Goal: Check status: Check status

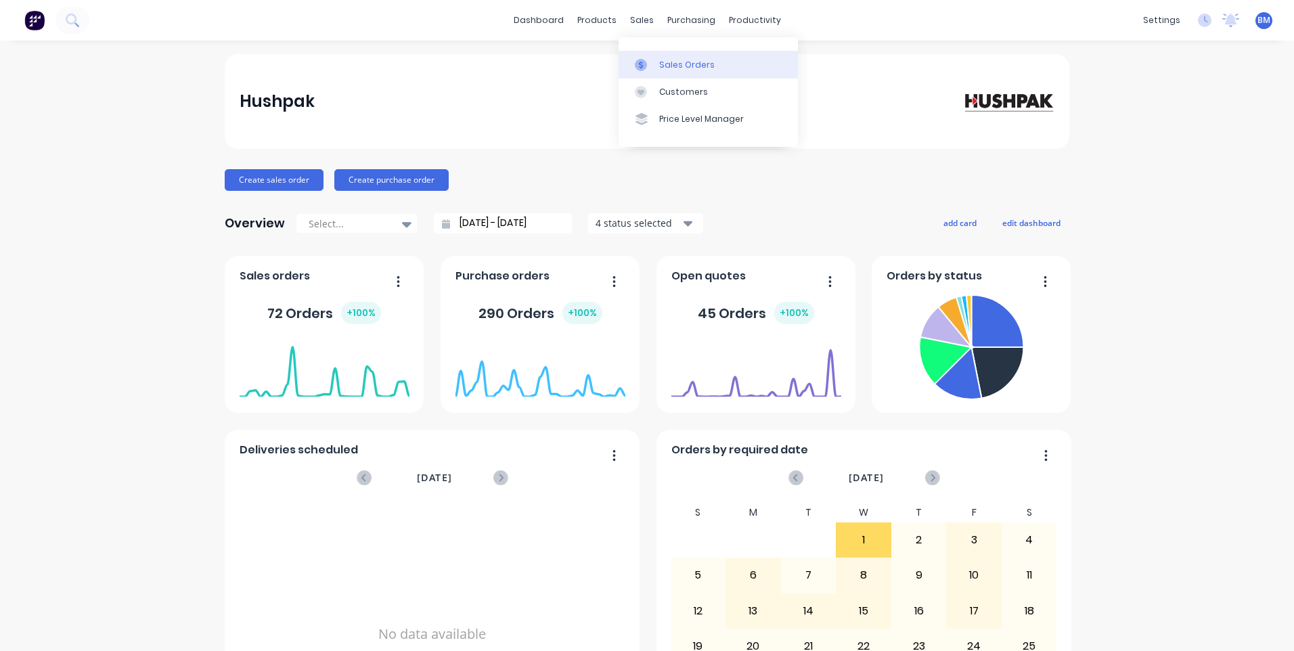
click at [644, 51] on link "Sales Orders" at bounding box center [708, 64] width 179 height 27
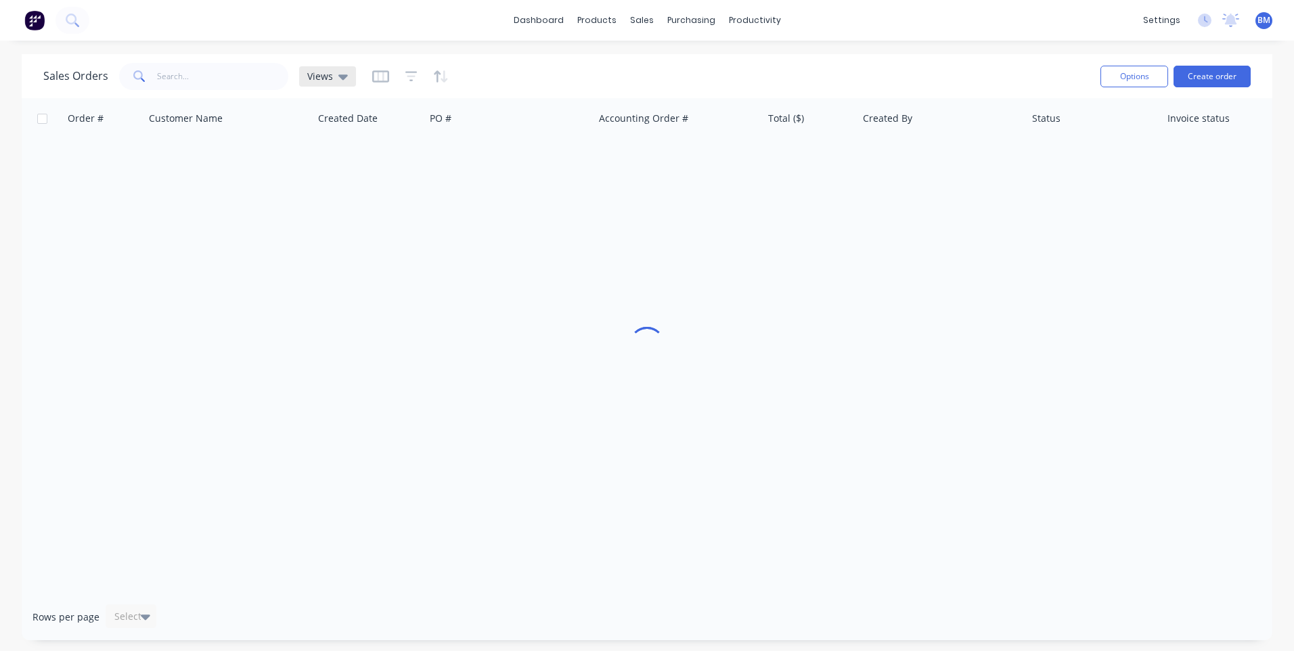
click at [340, 77] on icon at bounding box center [342, 76] width 9 height 5
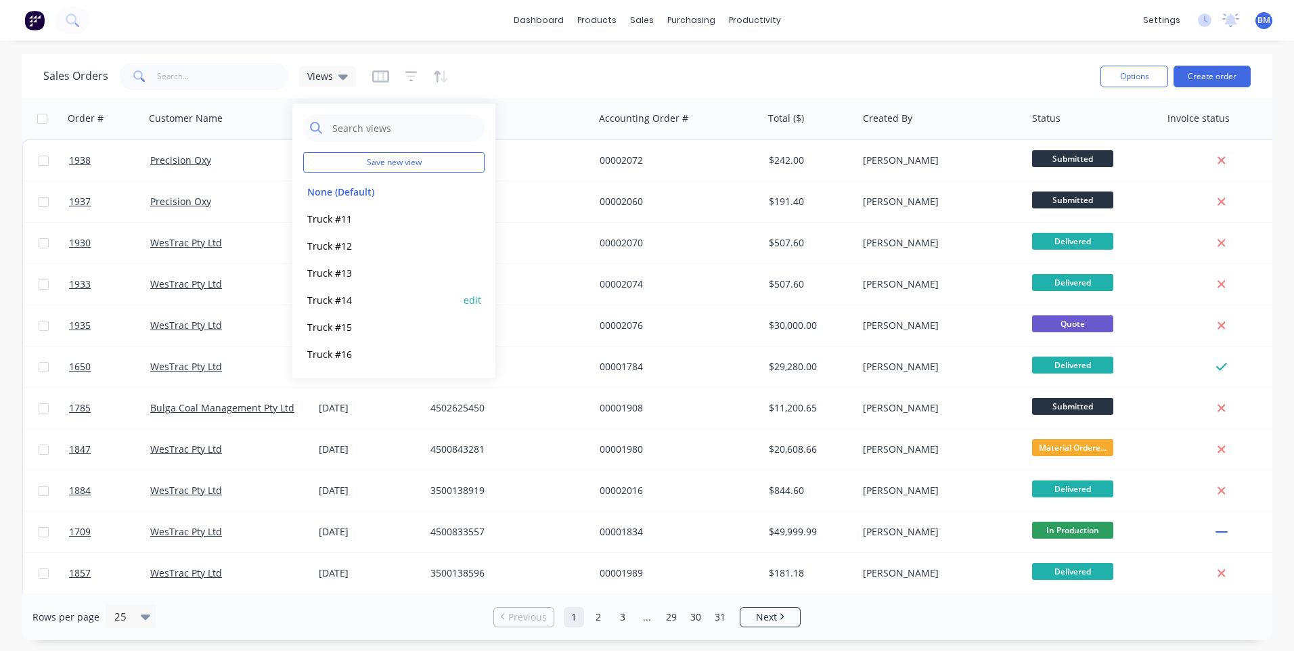
click at [345, 302] on button "Truck #14" at bounding box center [380, 300] width 154 height 16
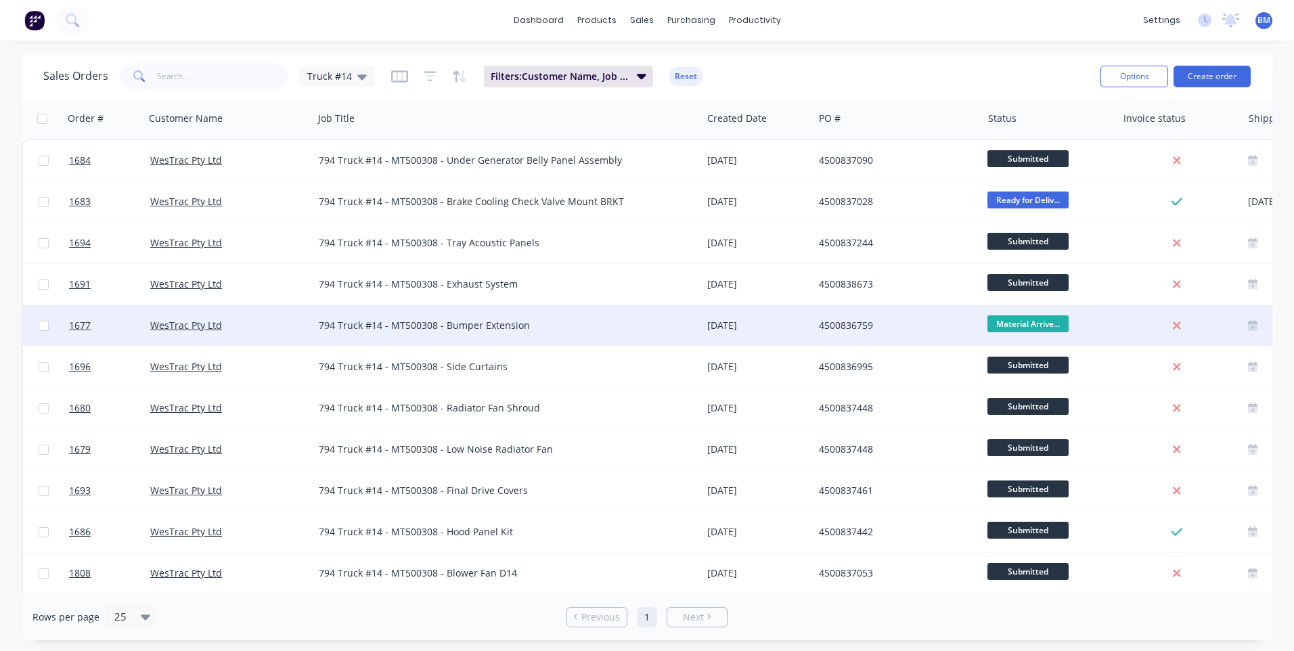
click at [1009, 328] on span "Material Arrive..." at bounding box center [1028, 323] width 81 height 17
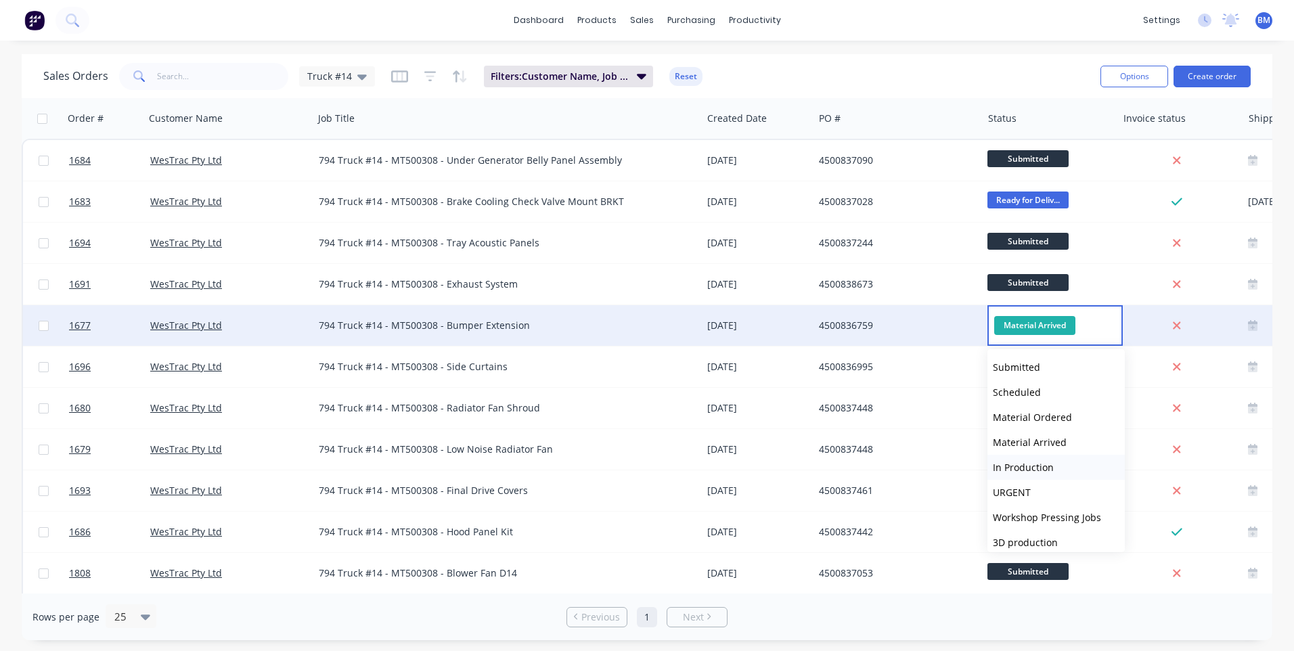
click at [1045, 468] on span "In Production" at bounding box center [1023, 467] width 61 height 13
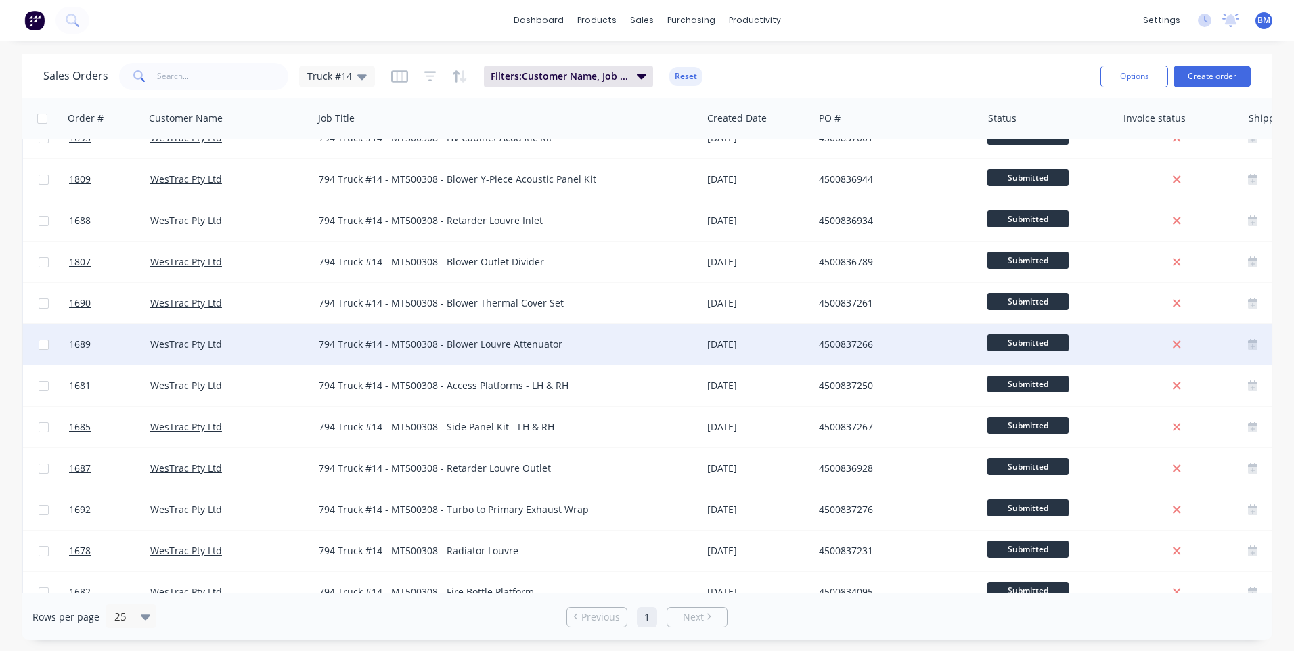
scroll to position [543, 0]
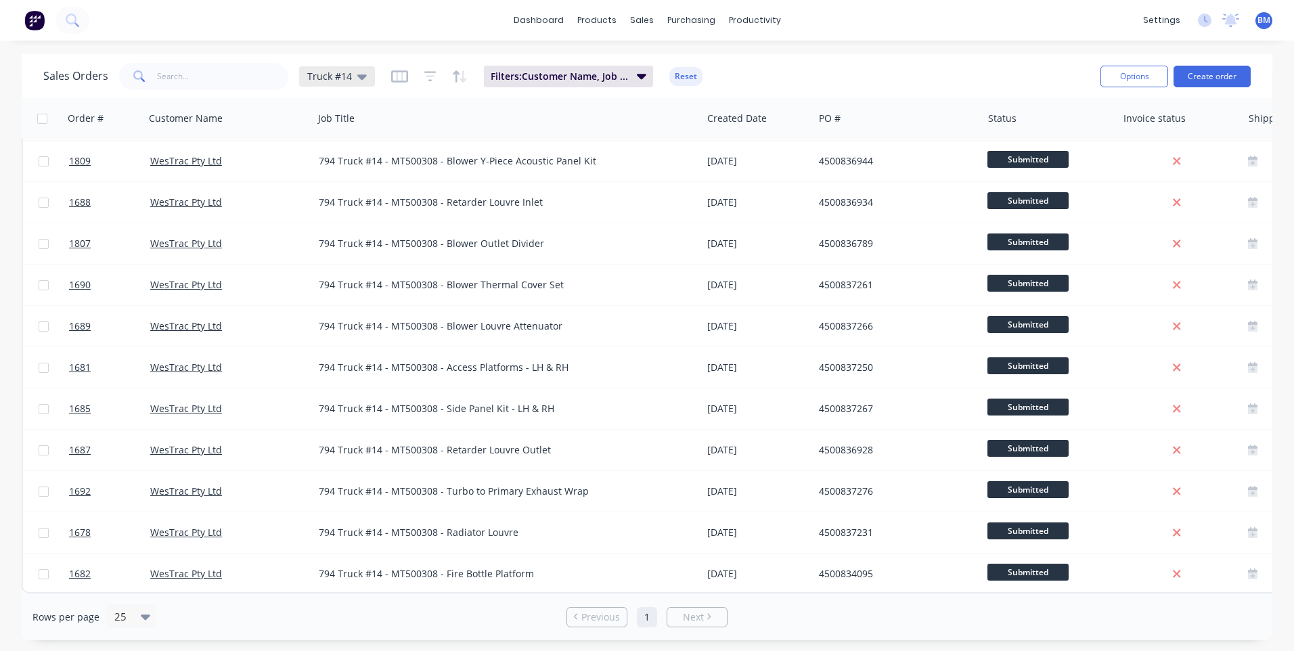
click at [345, 76] on span "Truck #14" at bounding box center [329, 76] width 45 height 14
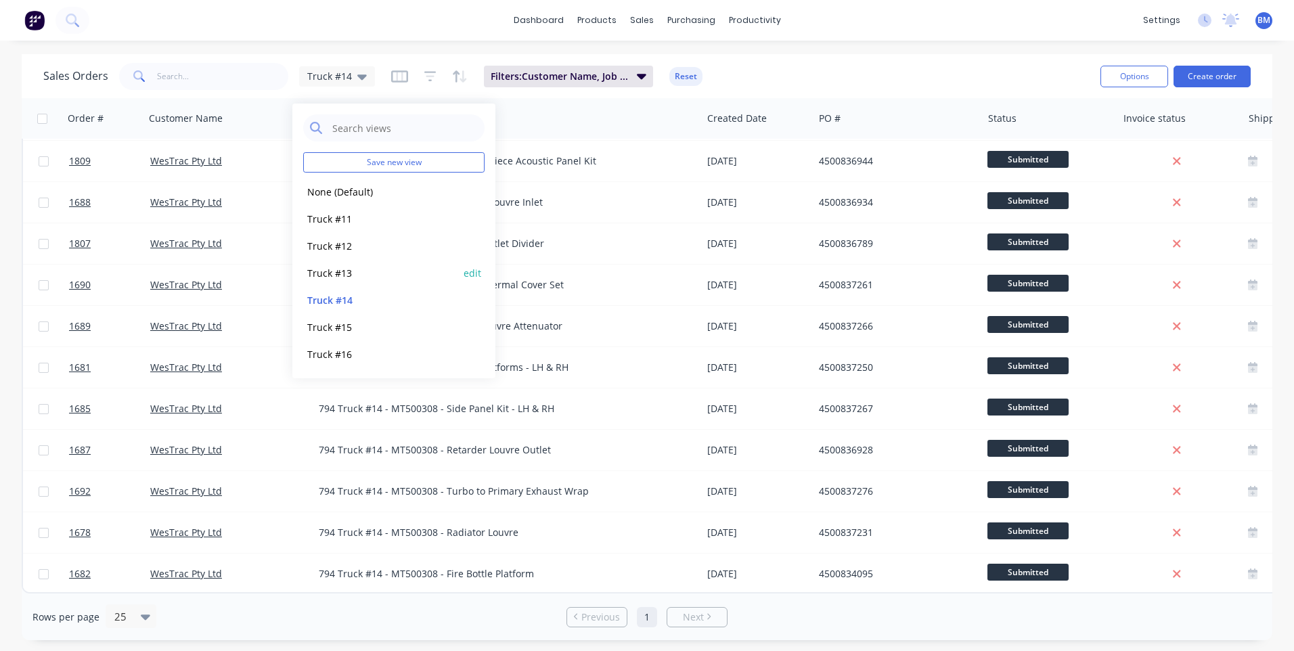
click at [335, 271] on button "Truck #13" at bounding box center [380, 273] width 154 height 16
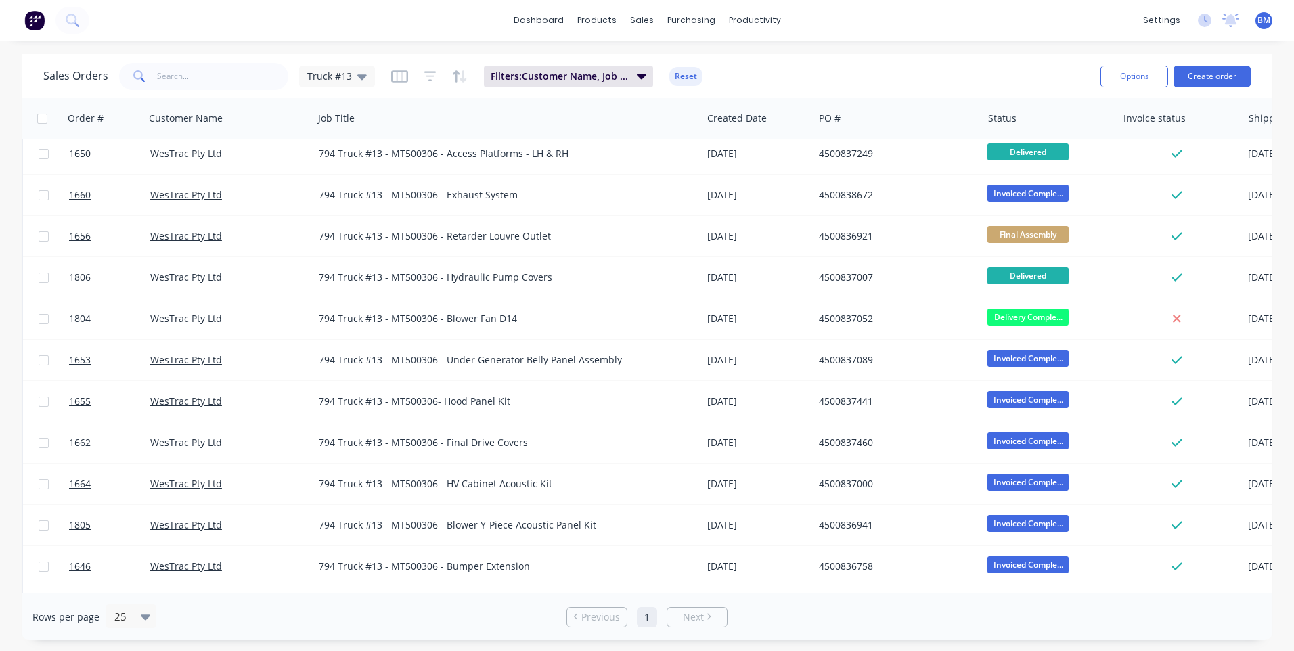
scroll to position [0, 0]
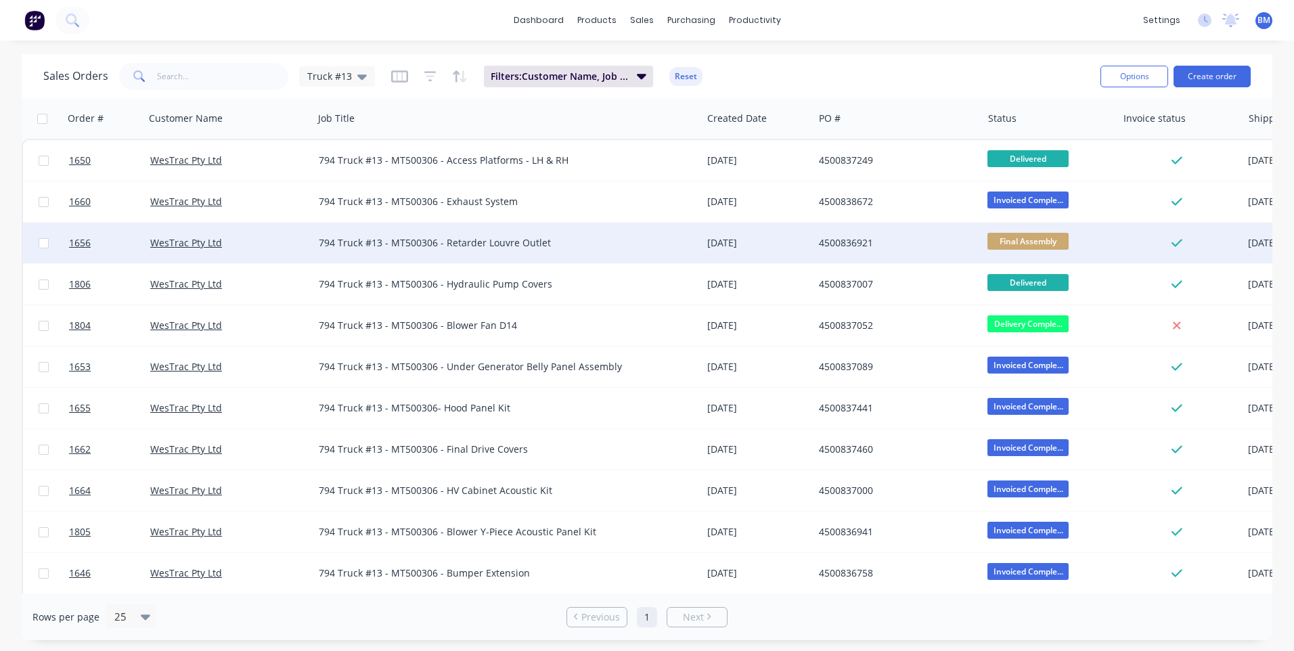
click at [1005, 242] on span "Final Assembly" at bounding box center [1028, 241] width 81 height 17
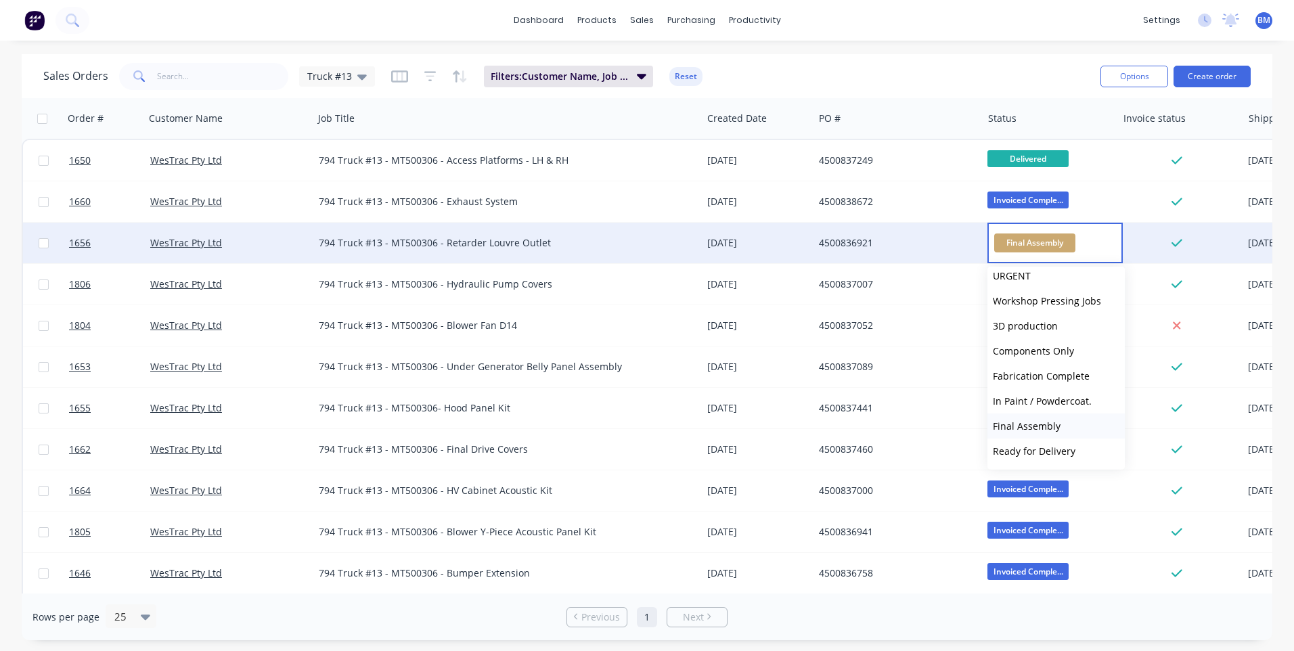
scroll to position [135, 0]
click at [1053, 445] on span "Ready for Delivery" at bounding box center [1034, 449] width 83 height 13
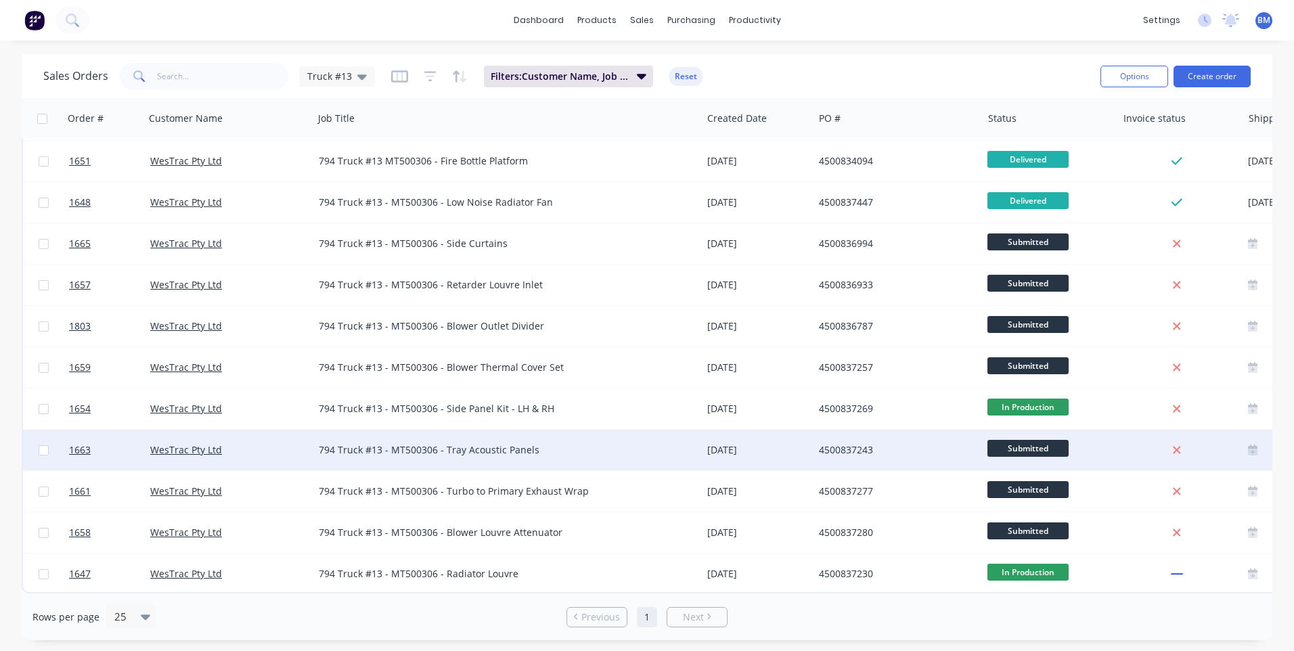
scroll to position [543, 0]
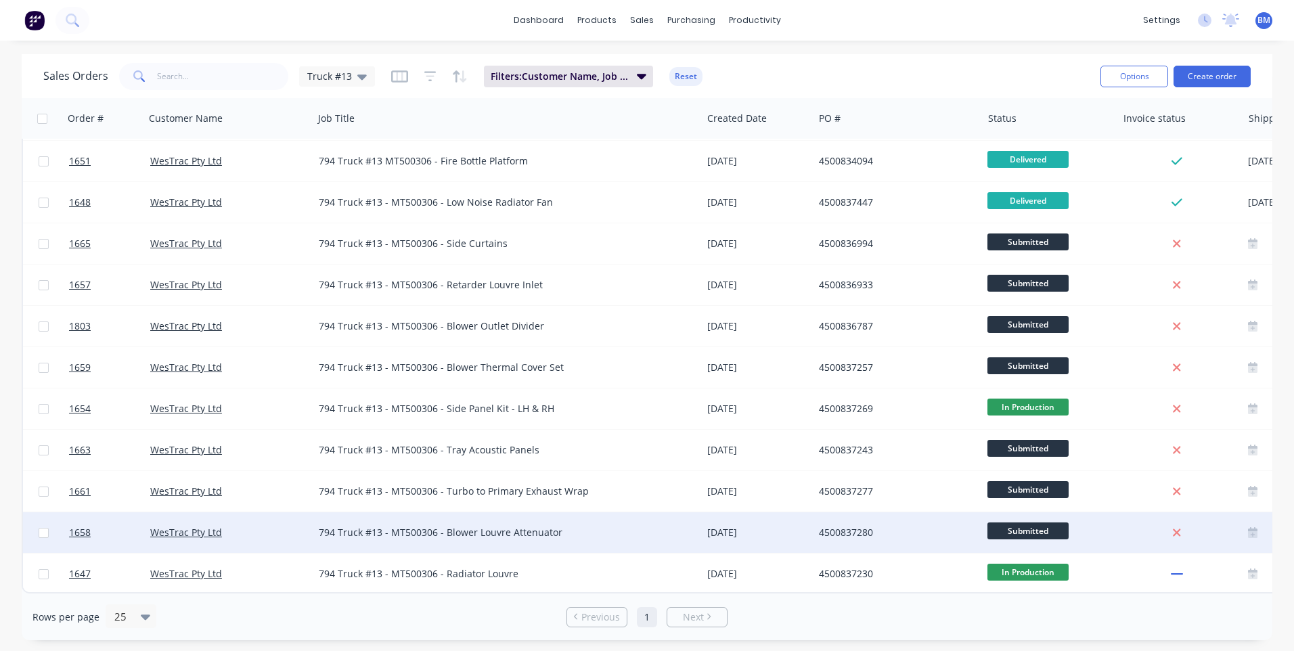
click at [1032, 527] on span "Submitted" at bounding box center [1028, 531] width 81 height 17
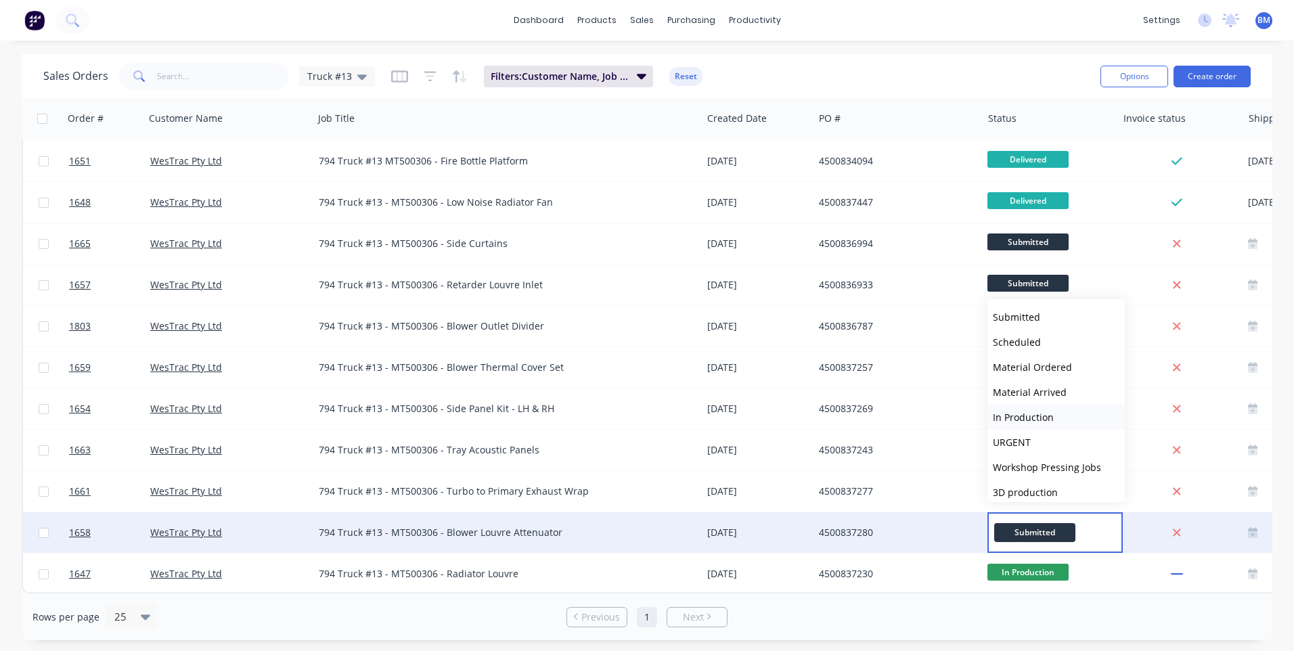
click at [1015, 414] on span "In Production" at bounding box center [1023, 417] width 61 height 13
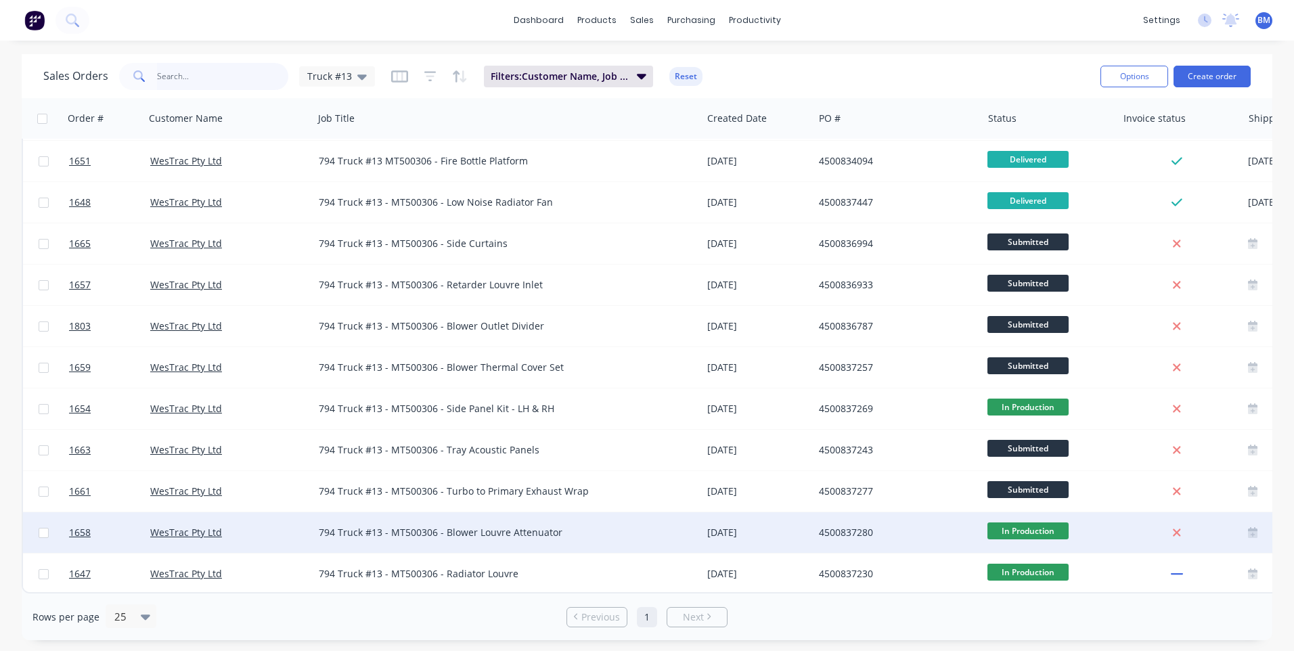
click at [241, 79] on input "text" at bounding box center [223, 76] width 132 height 27
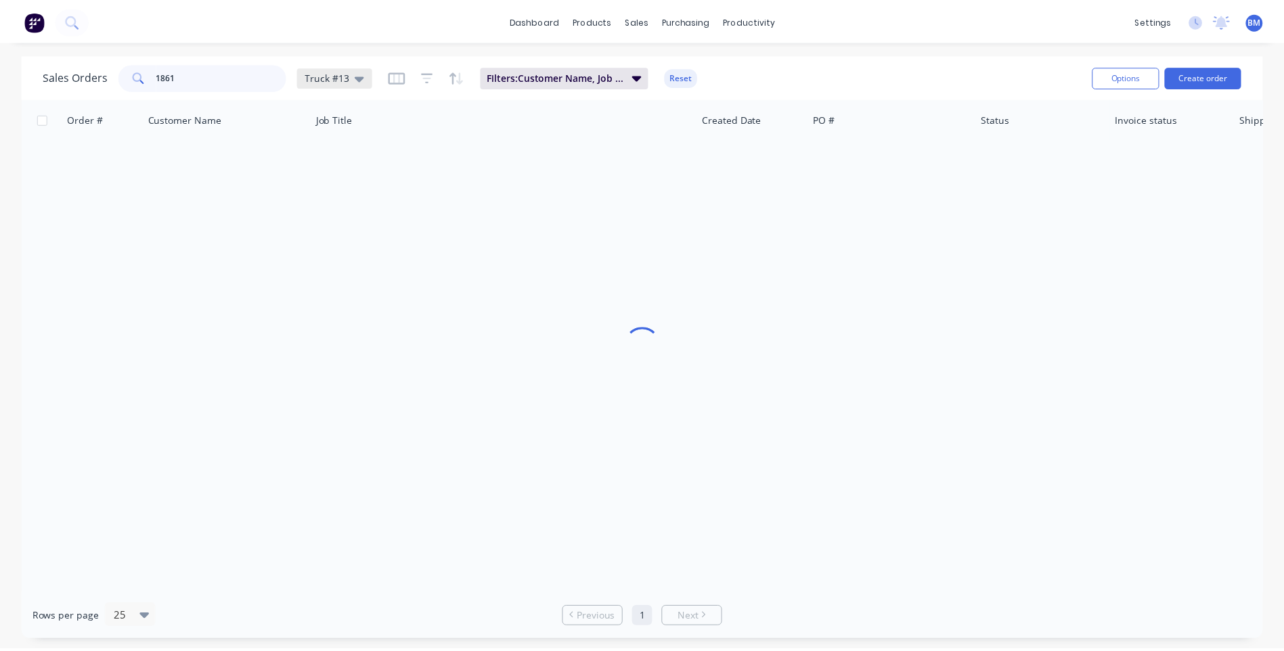
scroll to position [0, 0]
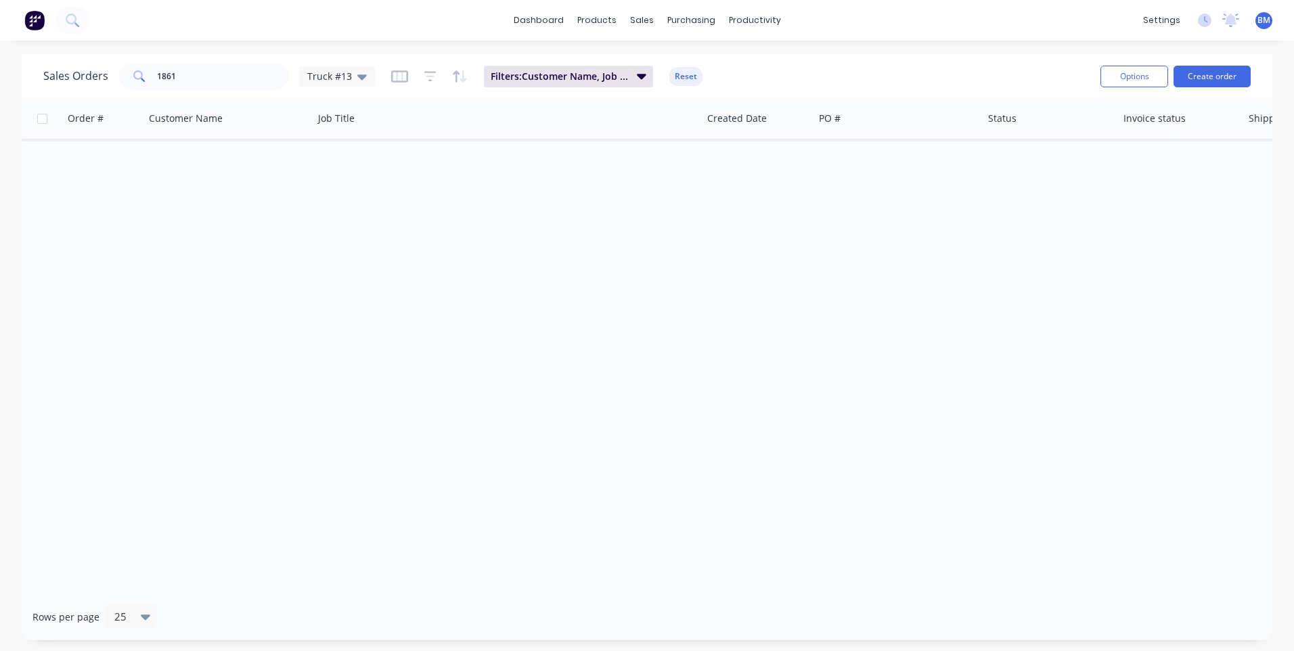
click at [315, 85] on div "Truck #13" at bounding box center [337, 76] width 76 height 20
click at [318, 193] on button "None (Default)" at bounding box center [380, 192] width 154 height 16
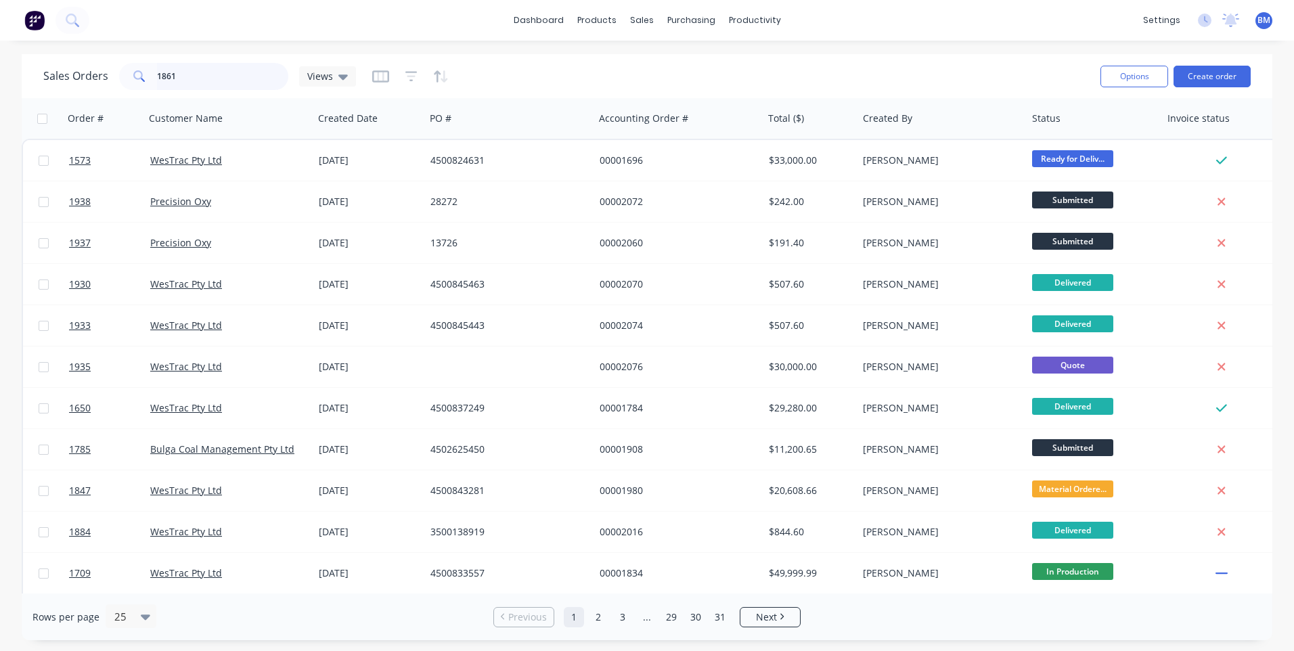
click at [172, 75] on input "1861" at bounding box center [223, 76] width 132 height 27
drag, startPoint x: 213, startPoint y: 76, endPoint x: 105, endPoint y: 88, distance: 108.9
click at [108, 87] on div "Sales Orders 1861 Views" at bounding box center [199, 76] width 313 height 27
type input "1861"
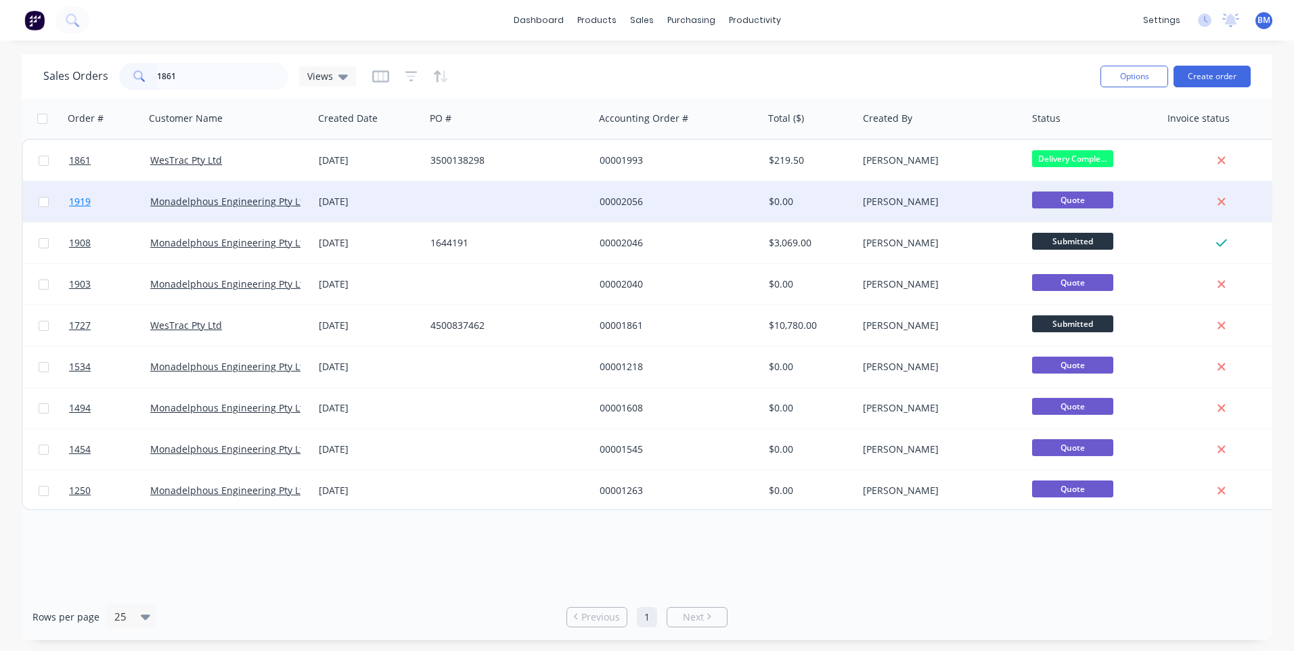
click at [82, 202] on span "1919" at bounding box center [80, 202] width 22 height 14
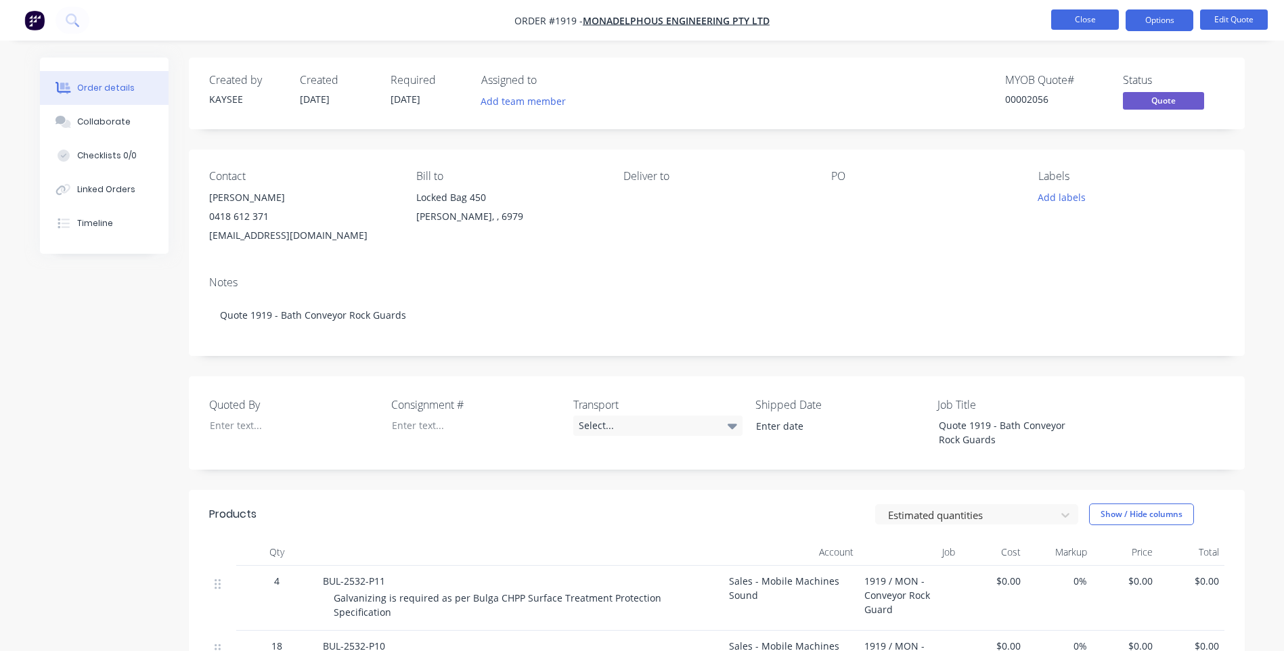
click at [1057, 28] on button "Close" at bounding box center [1085, 19] width 68 height 20
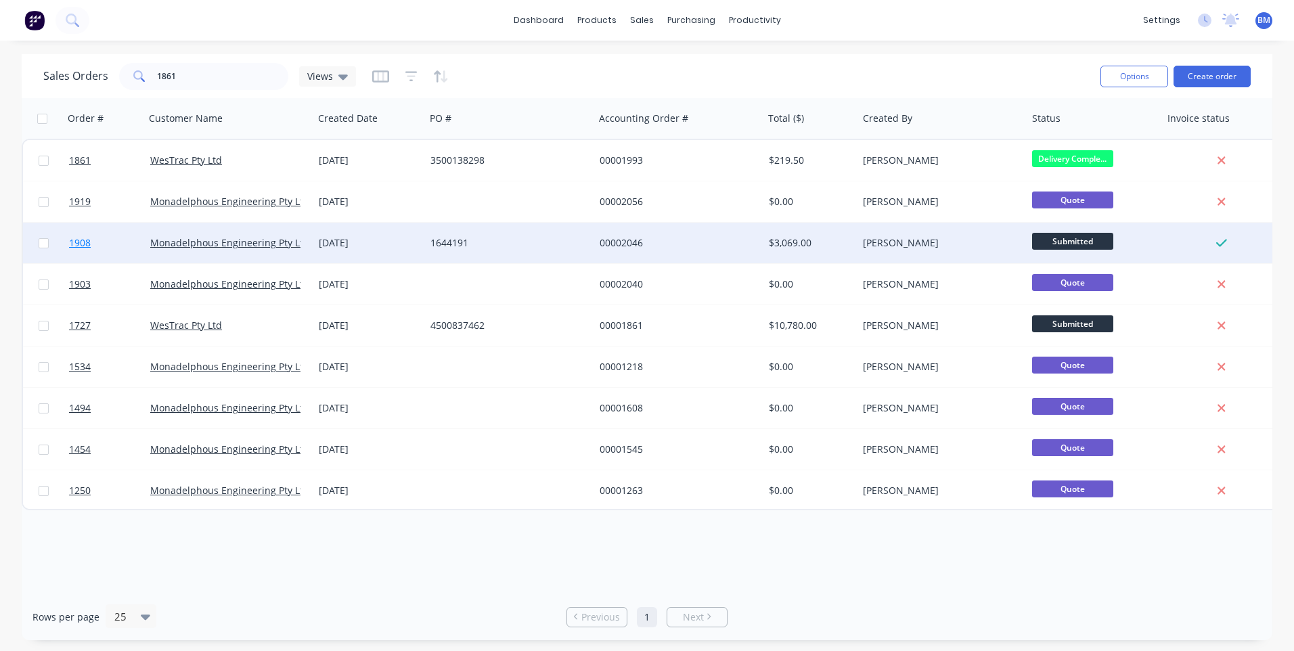
click at [81, 244] on span "1908" at bounding box center [80, 243] width 22 height 14
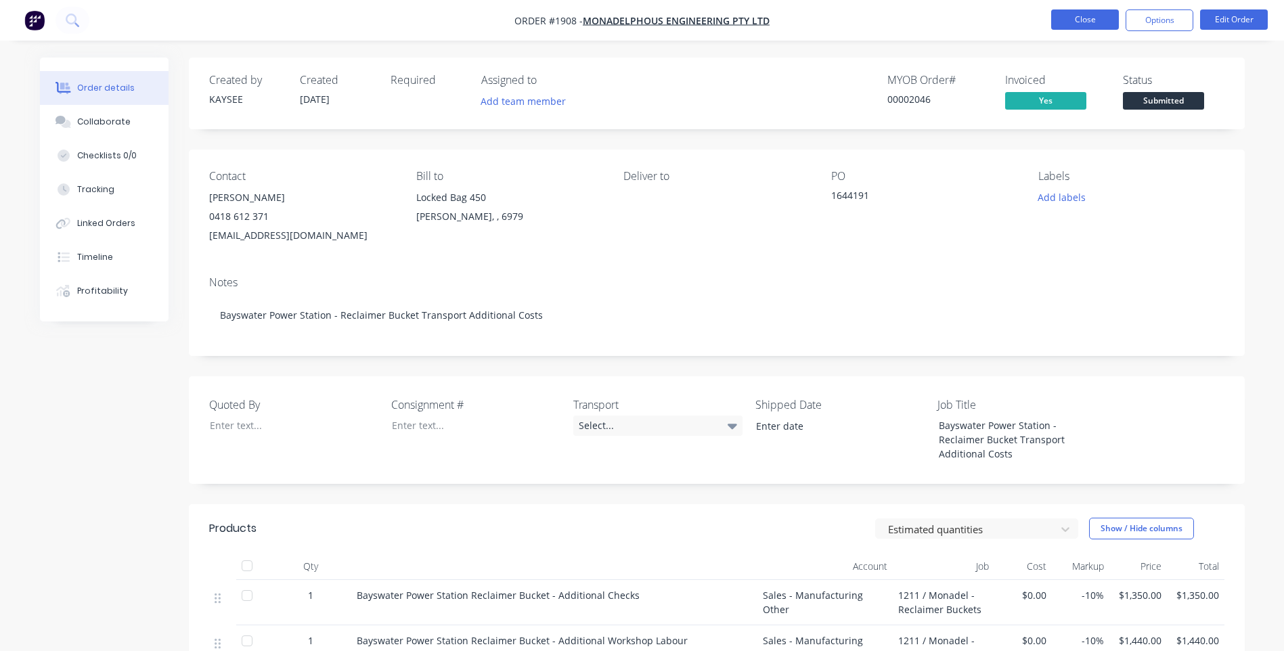
click at [1069, 19] on button "Close" at bounding box center [1085, 19] width 68 height 20
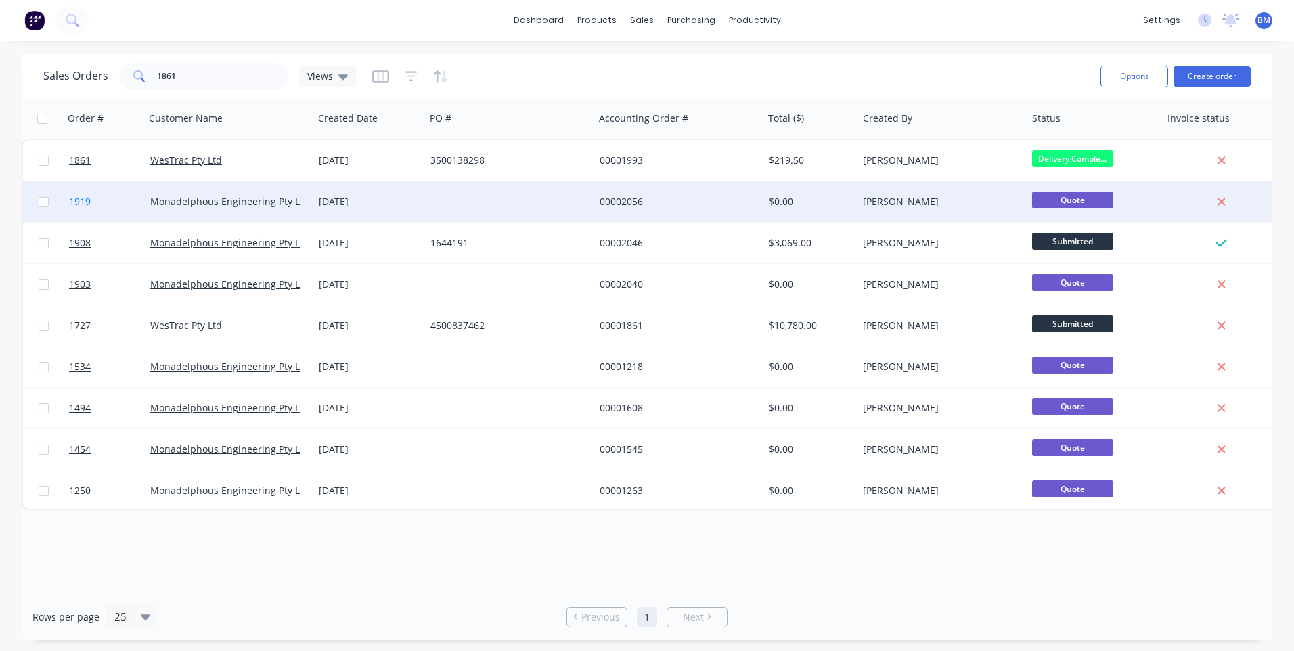
click at [83, 199] on span "1919" at bounding box center [80, 202] width 22 height 14
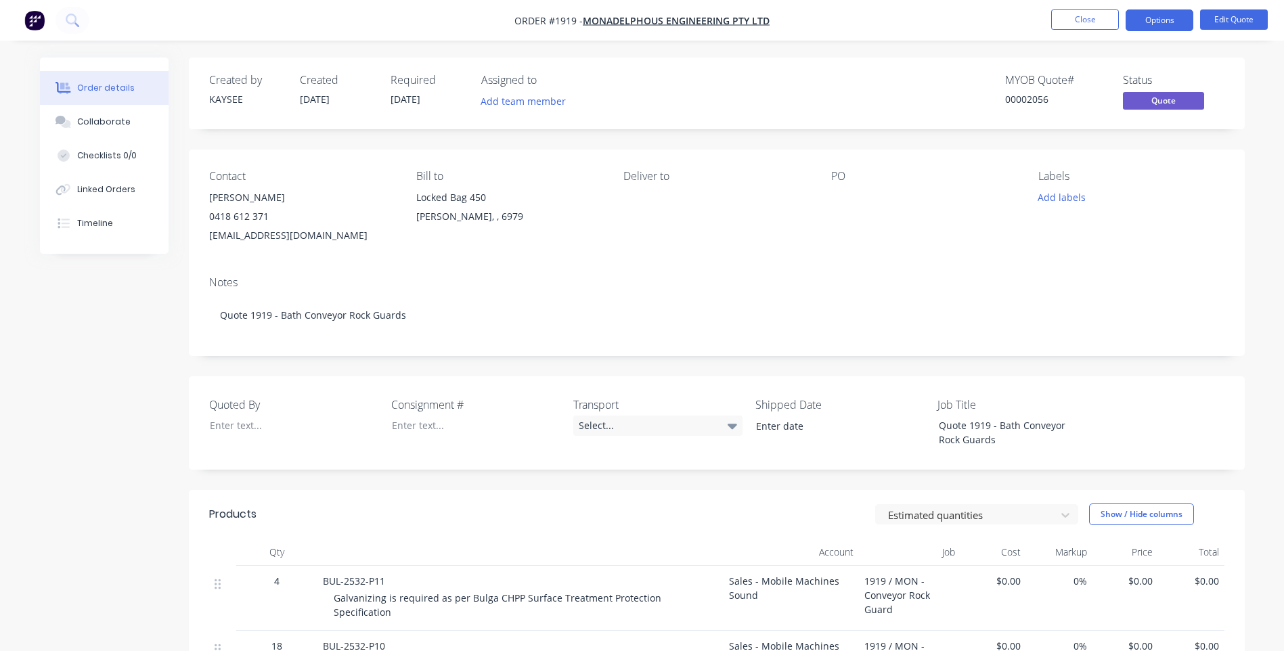
scroll to position [68, 0]
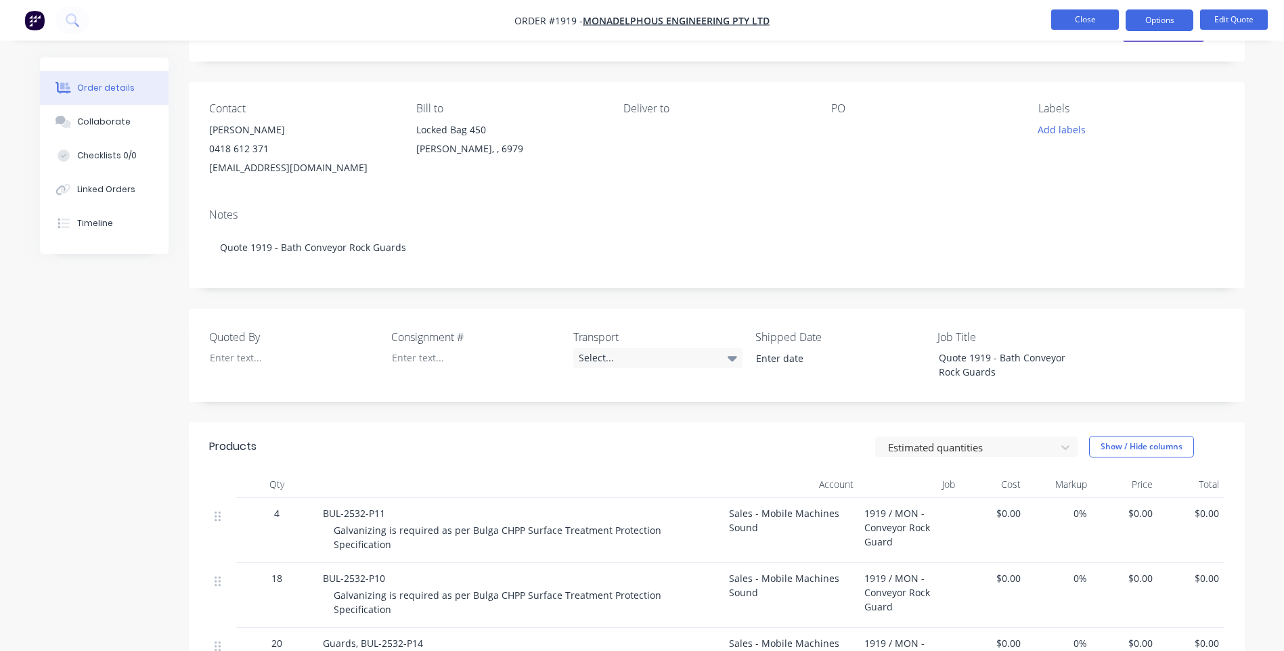
click at [1095, 12] on button "Close" at bounding box center [1085, 19] width 68 height 20
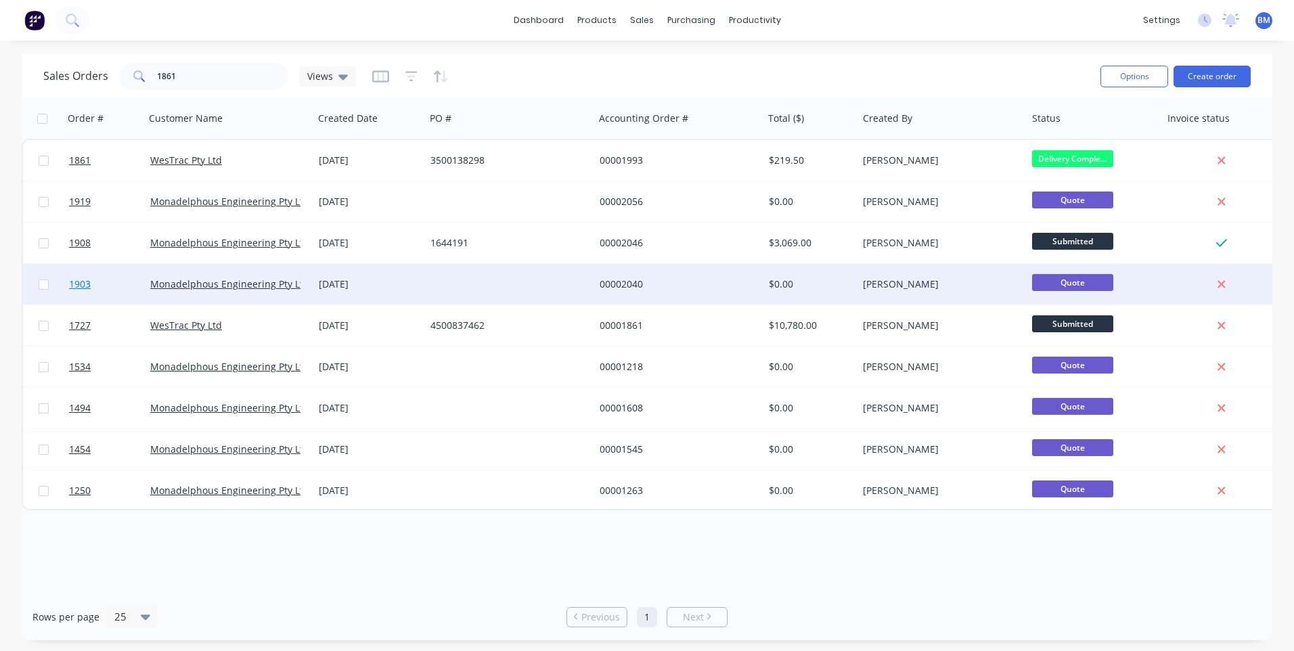
click at [76, 286] on span "1903" at bounding box center [80, 285] width 22 height 14
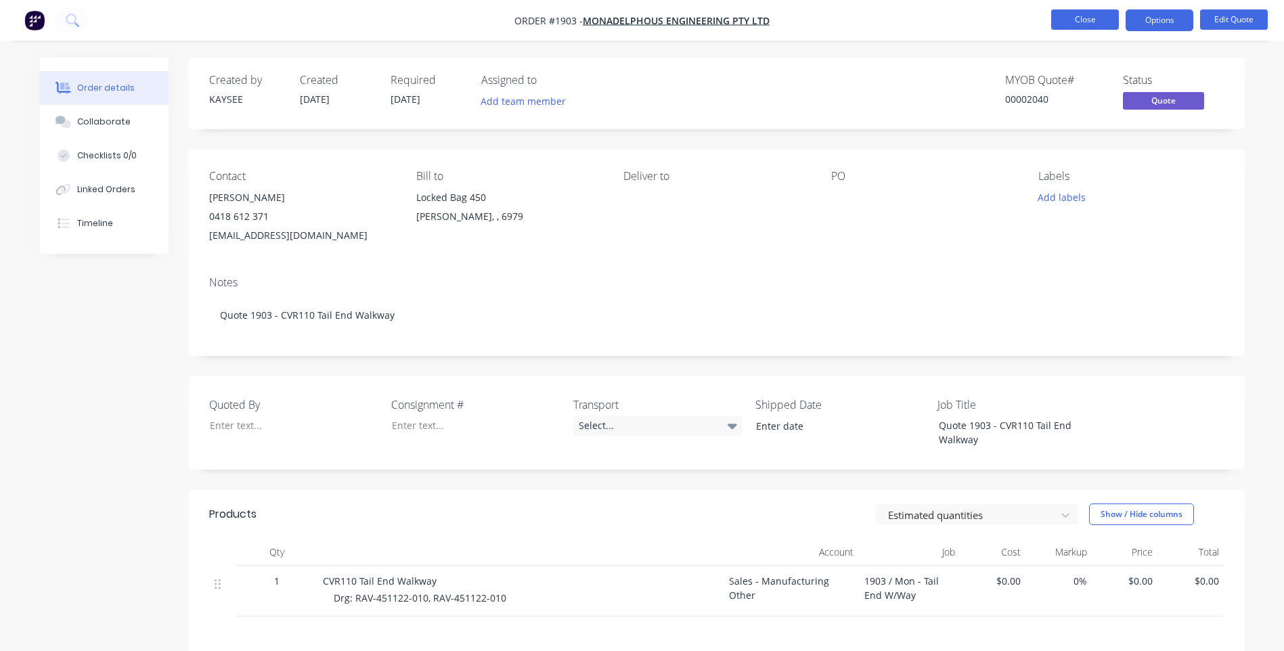
click at [1066, 24] on button "Close" at bounding box center [1085, 19] width 68 height 20
